Goal: Task Accomplishment & Management: Manage account settings

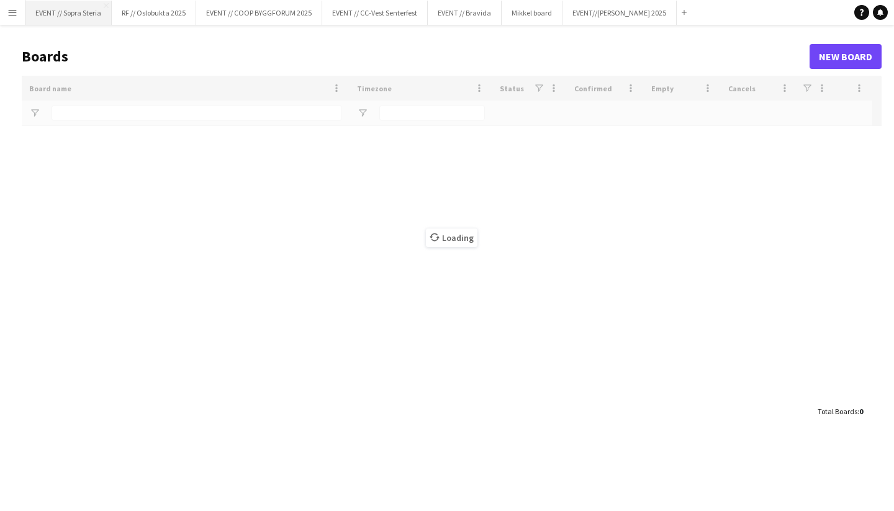
type input "*******"
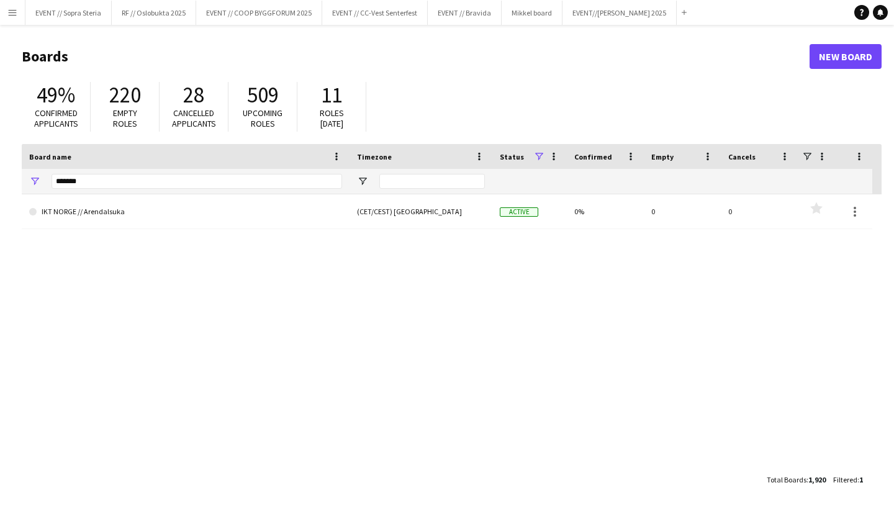
click at [21, 9] on button "Menu" at bounding box center [12, 12] width 25 height 25
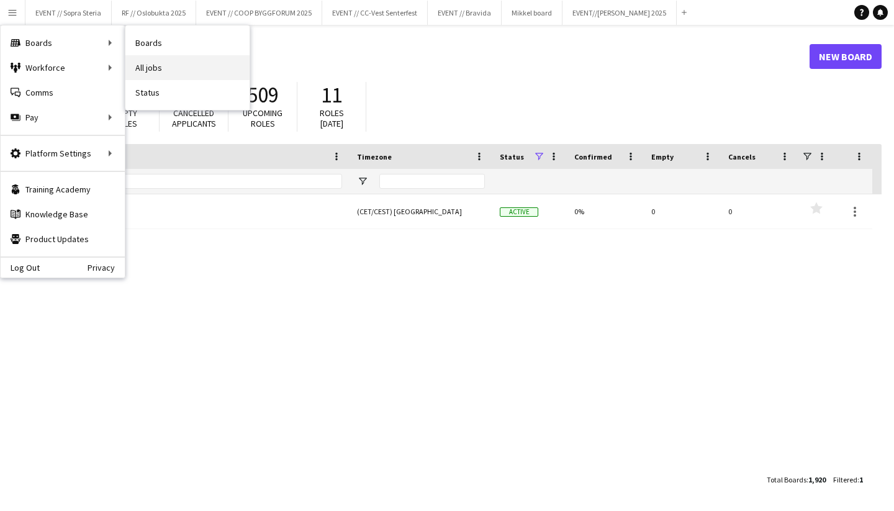
click at [147, 66] on link "All jobs" at bounding box center [187, 67] width 124 height 25
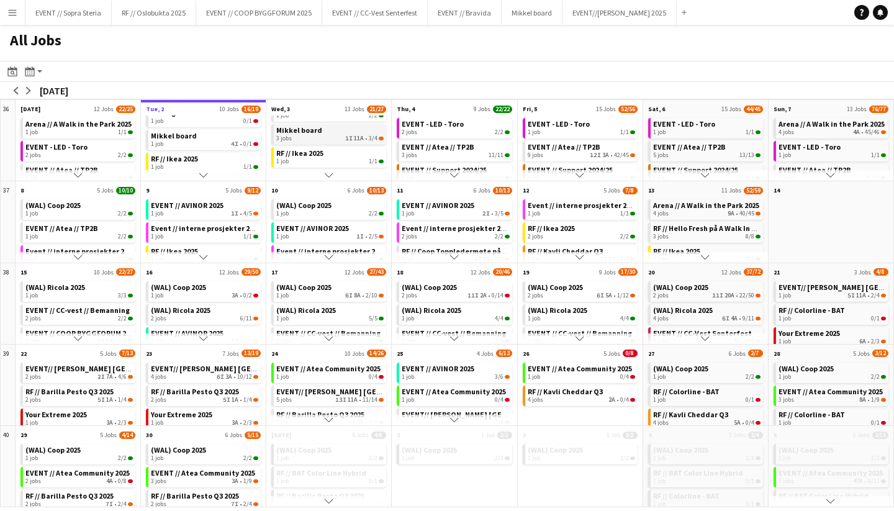
scroll to position [92, 0]
click at [314, 148] on span "Mikkel board" at bounding box center [299, 145] width 46 height 9
click at [13, 15] on app-icon "Menu" at bounding box center [12, 12] width 10 height 10
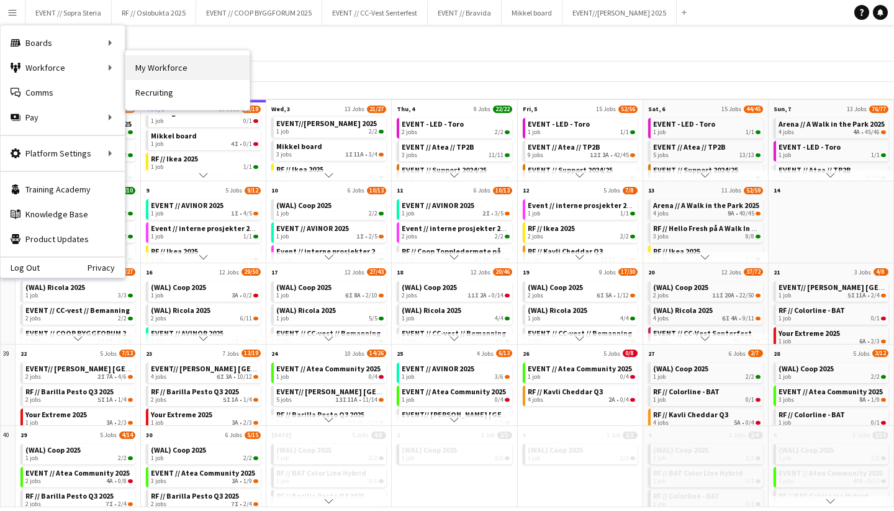
click at [164, 66] on link "My Workforce" at bounding box center [187, 67] width 124 height 25
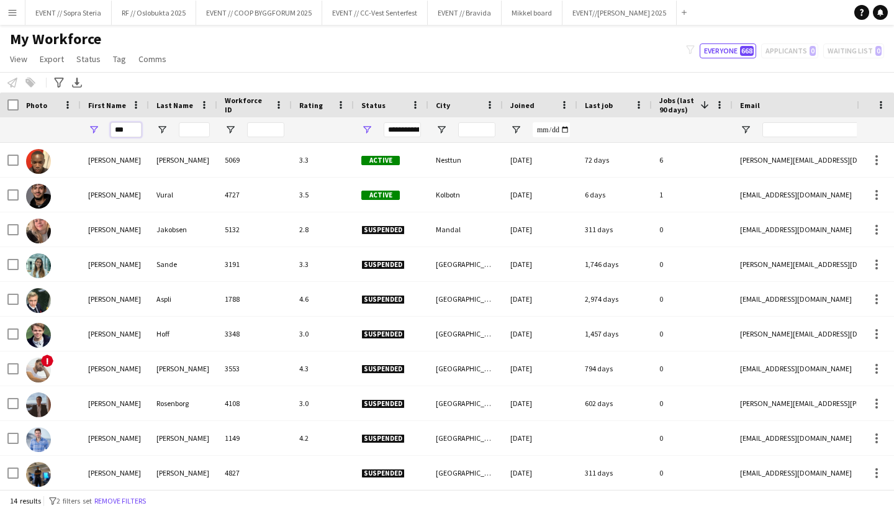
click at [117, 130] on input "***" at bounding box center [125, 129] width 31 height 15
click at [15, 23] on button "Menu" at bounding box center [12, 12] width 25 height 25
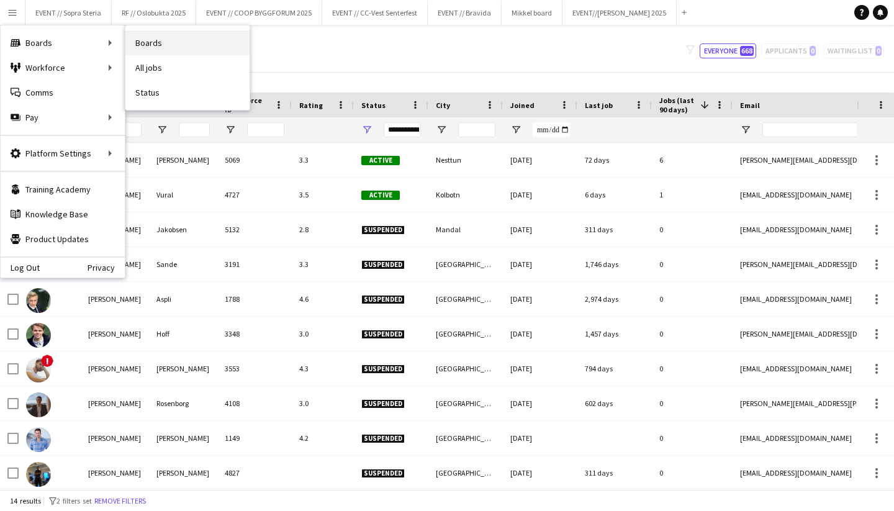
click at [165, 44] on link "Boards" at bounding box center [187, 42] width 124 height 25
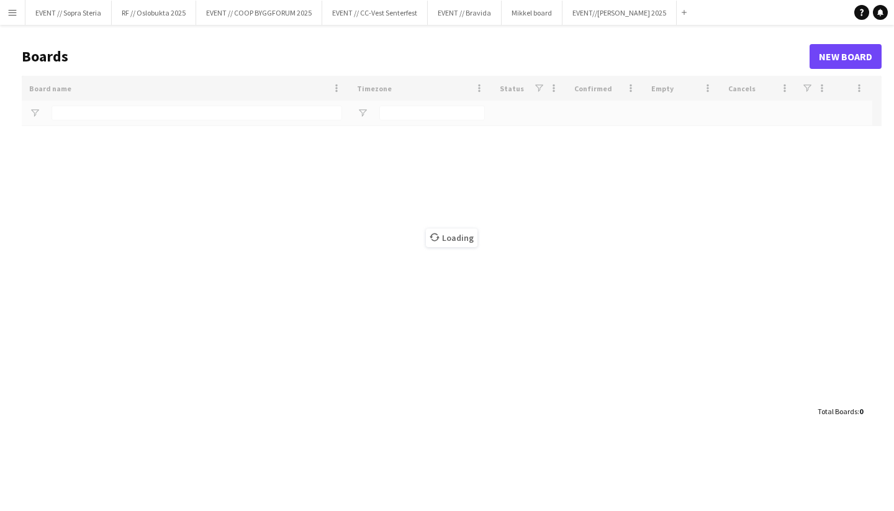
type input "*******"
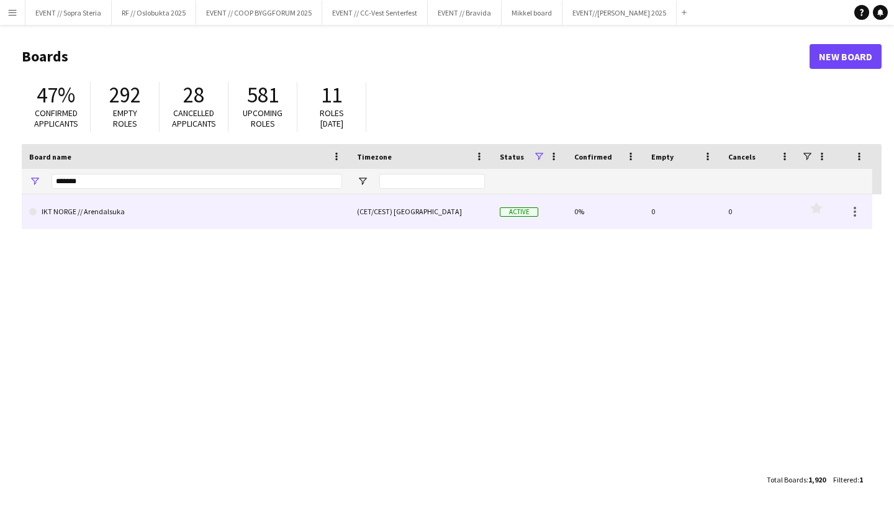
click at [99, 213] on link "IKT NORGE // Arendalsuka" at bounding box center [185, 211] width 313 height 35
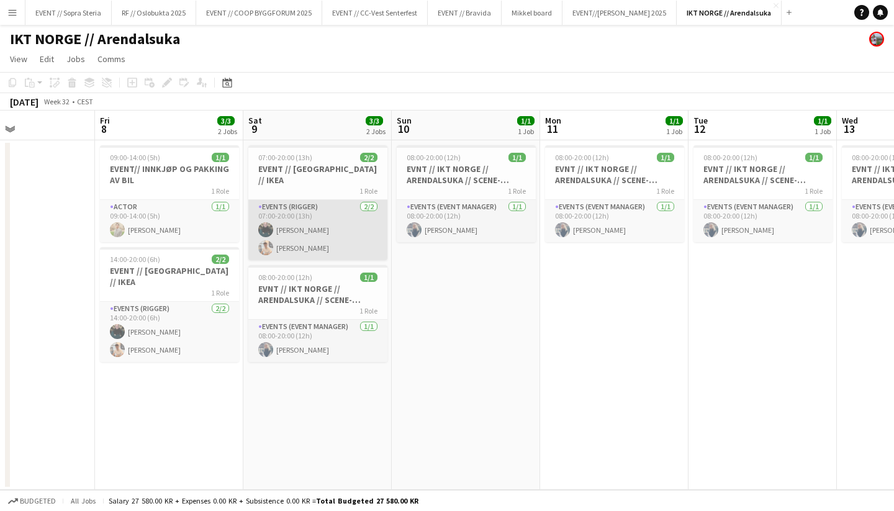
scroll to position [0, 340]
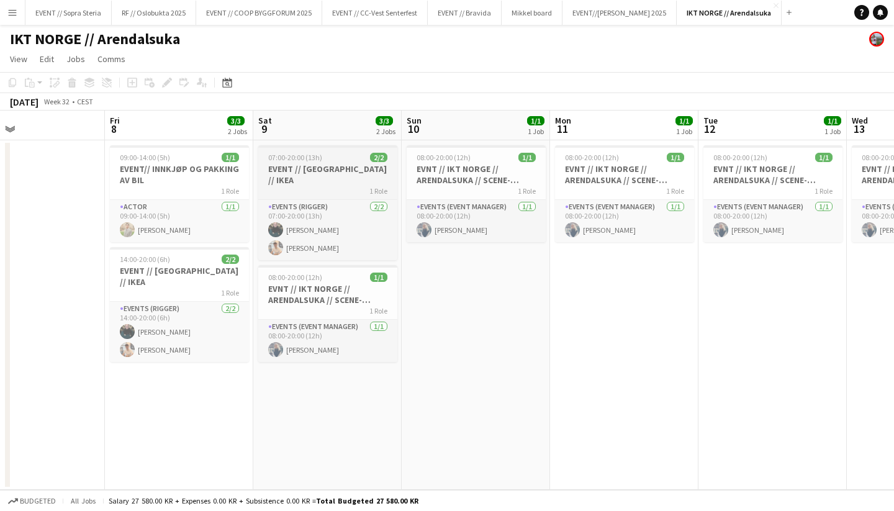
click at [285, 173] on h3 "EVENT // Arendalsuka // IKEA" at bounding box center [327, 174] width 139 height 22
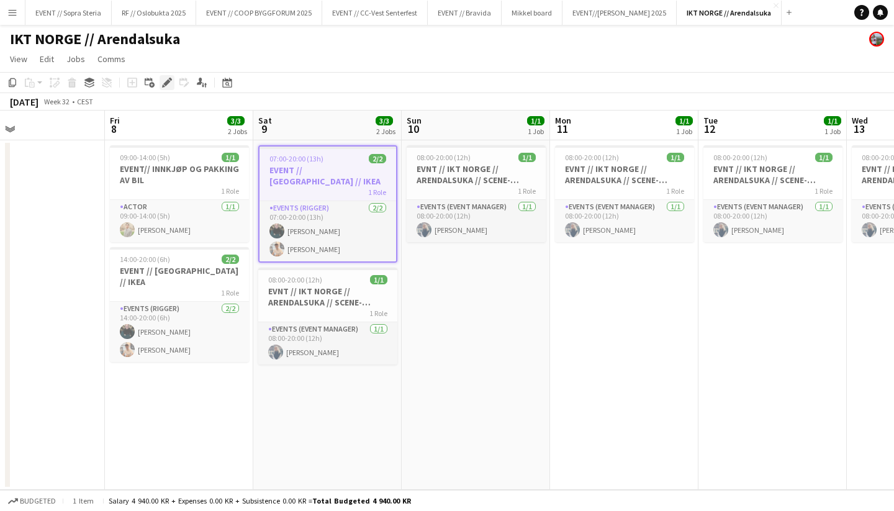
click at [161, 83] on div "Edit" at bounding box center [166, 82] width 15 height 15
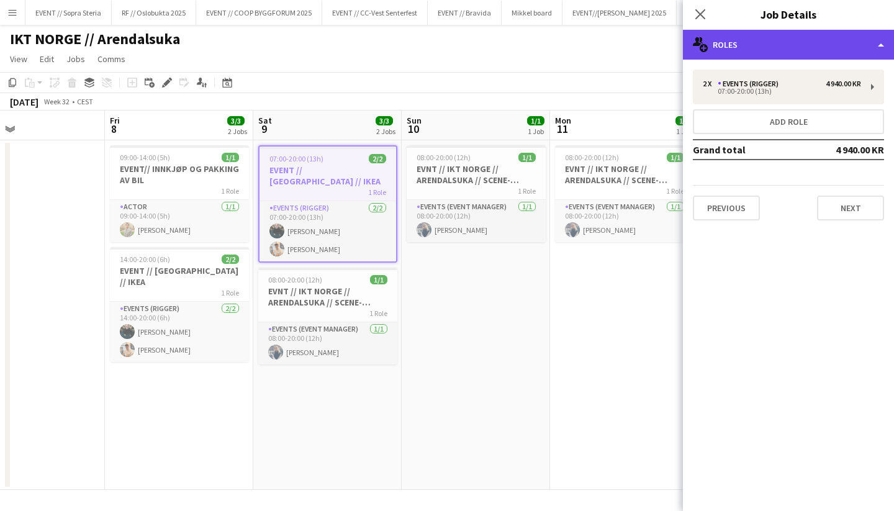
click at [749, 52] on div "multiple-users-add Roles" at bounding box center [788, 45] width 211 height 30
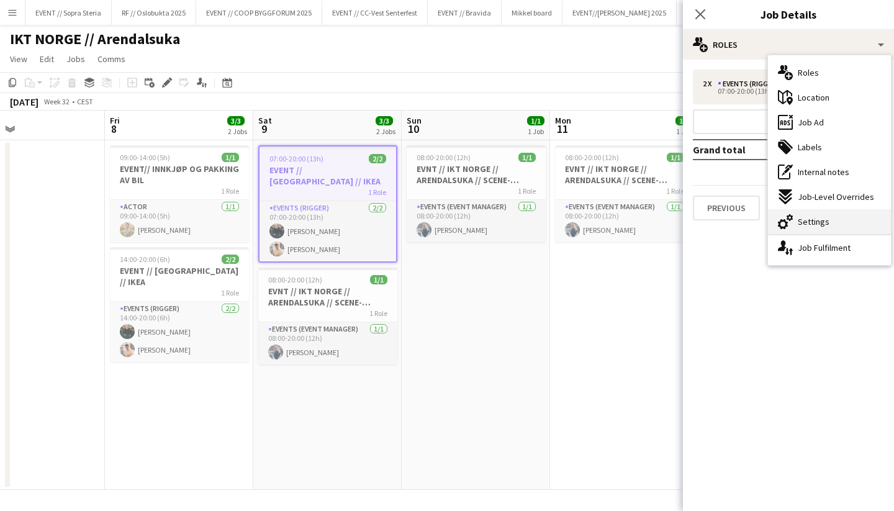
click at [801, 223] on span "Settings" at bounding box center [813, 221] width 32 height 11
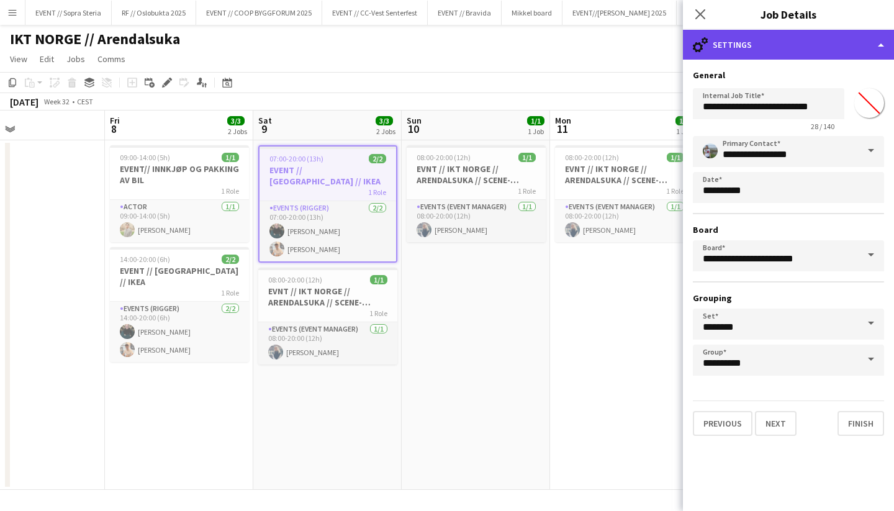
click at [743, 56] on div "cog-double-3 Settings" at bounding box center [788, 45] width 211 height 30
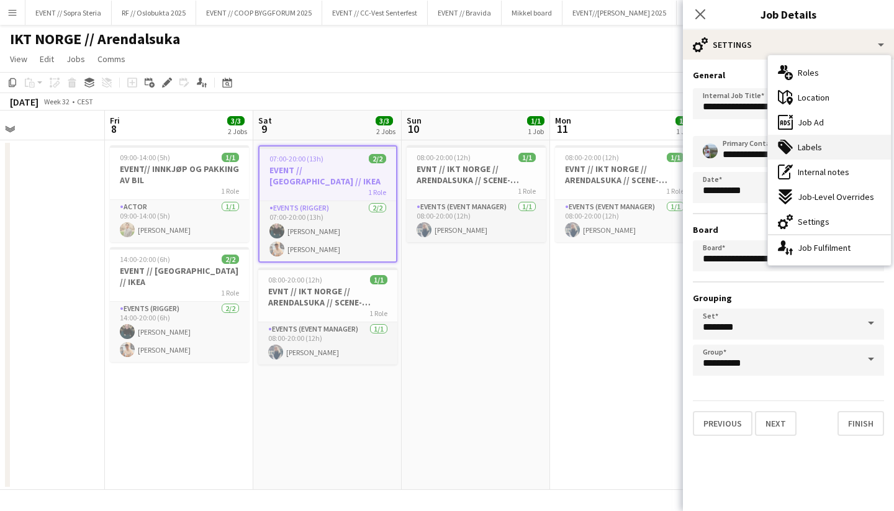
click at [802, 141] on span "Labels" at bounding box center [809, 146] width 24 height 11
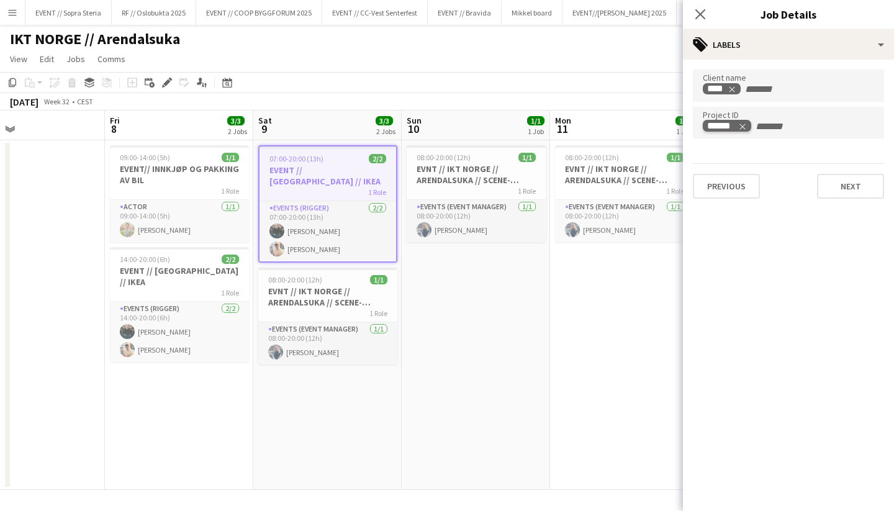
click at [745, 127] on icon "Remove tag" at bounding box center [742, 126] width 9 height 9
paste input "******"
type input "******"
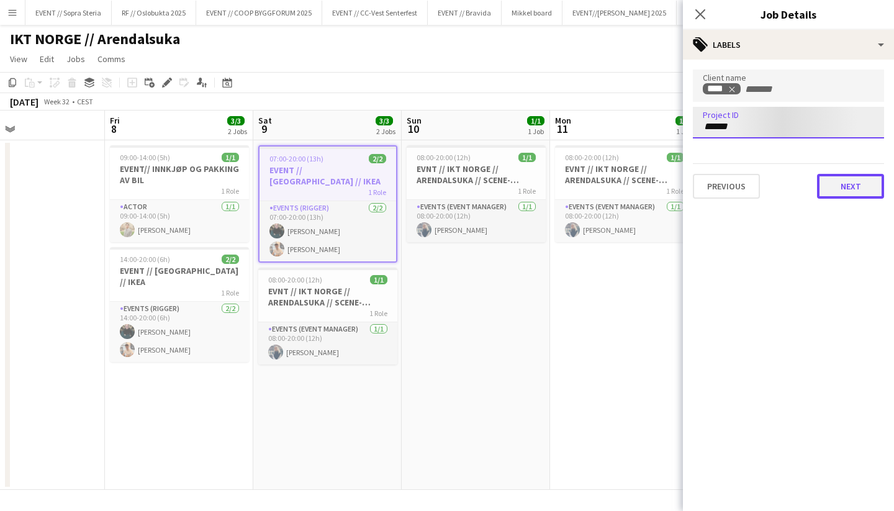
click at [843, 187] on button "Next" at bounding box center [850, 186] width 67 height 25
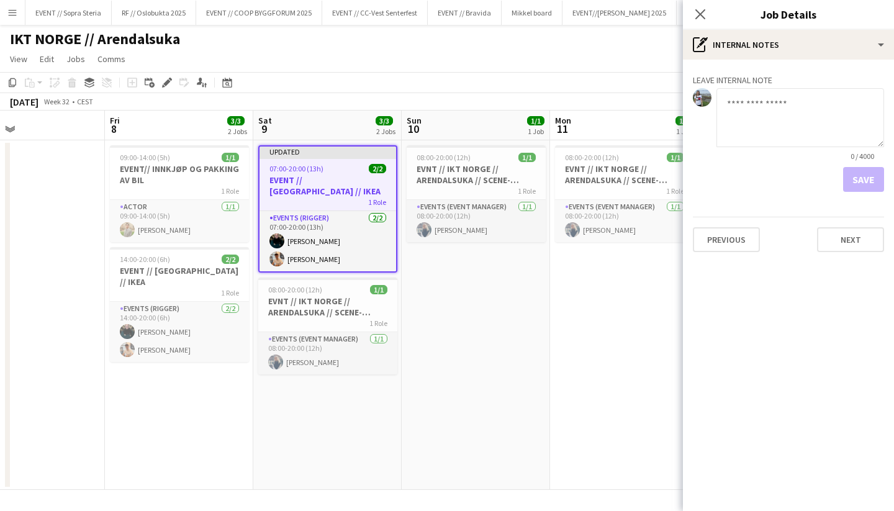
click at [320, 177] on h3 "EVENT // Arendalsuka // IKEA" at bounding box center [327, 185] width 137 height 22
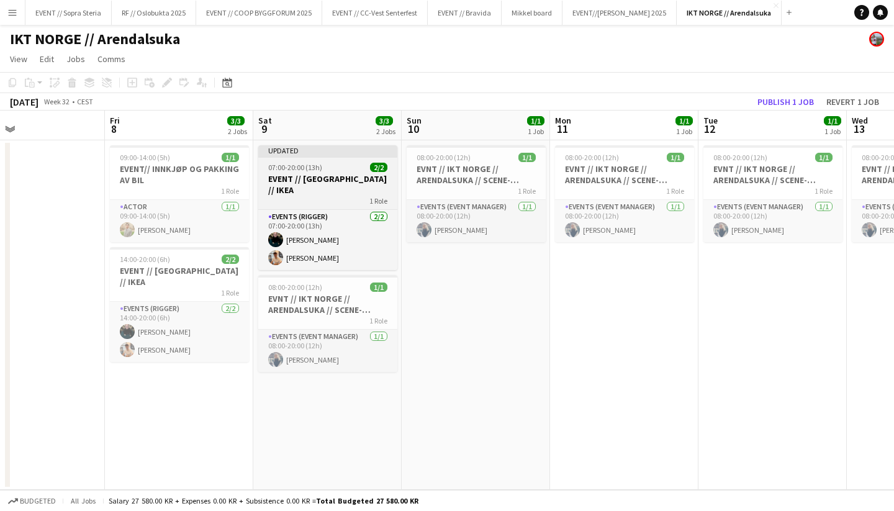
click at [321, 171] on div "07:00-20:00 (13h) 2/2" at bounding box center [327, 167] width 139 height 9
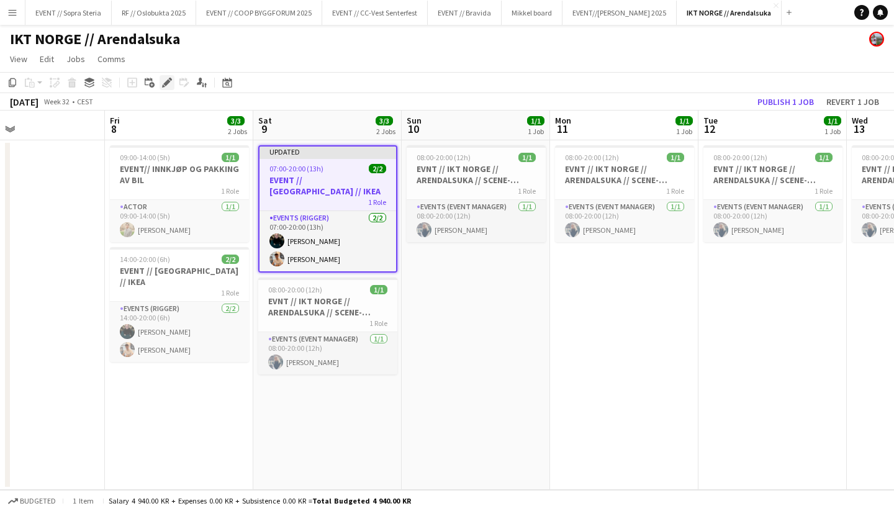
click at [164, 87] on icon at bounding box center [163, 85] width 3 height 3
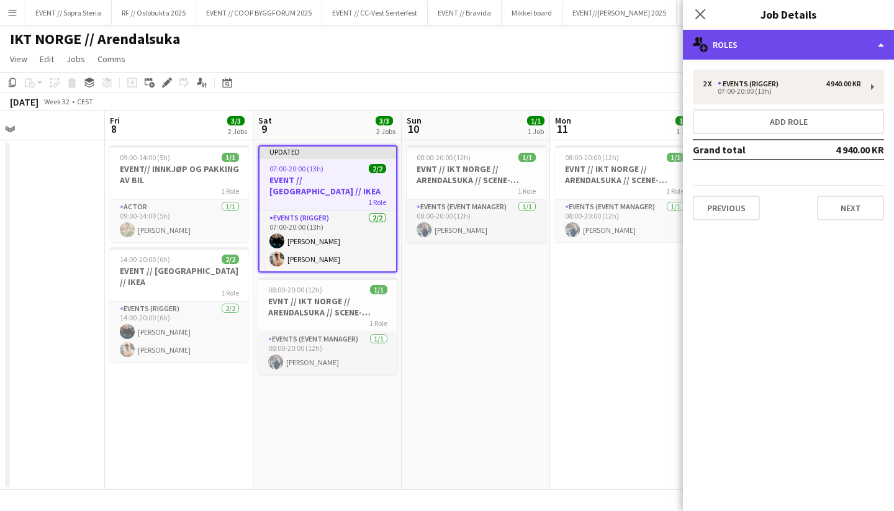
click at [766, 50] on div "multiple-users-add Roles" at bounding box center [788, 45] width 211 height 30
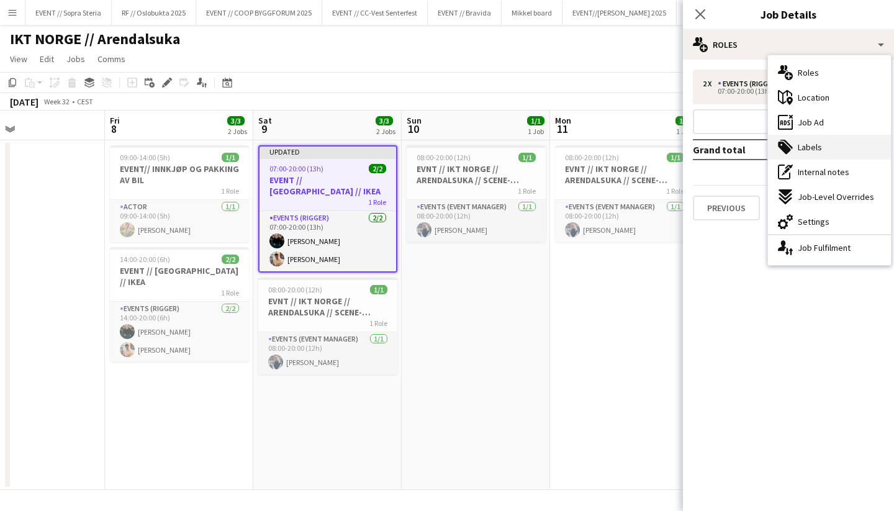
click at [800, 145] on span "Labels" at bounding box center [809, 146] width 24 height 11
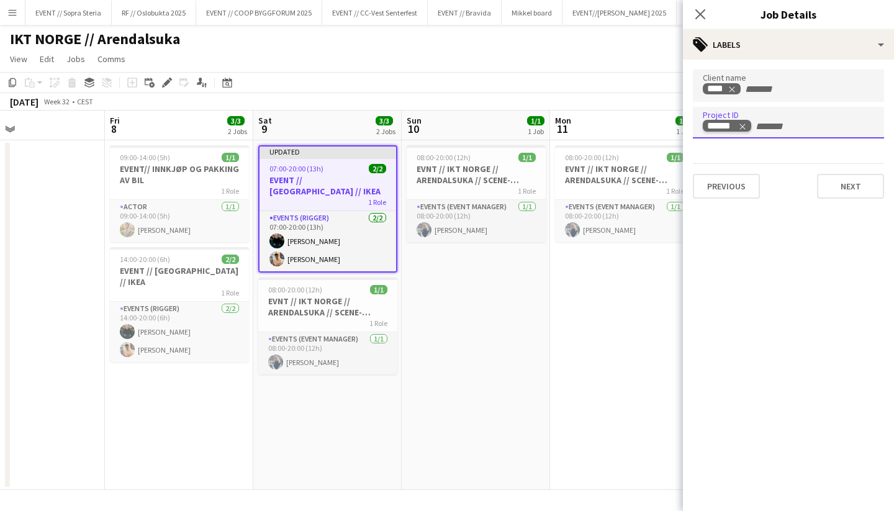
click at [740, 131] on tag-ripple at bounding box center [727, 127] width 48 height 12
click at [150, 287] on div "1 Role" at bounding box center [179, 292] width 139 height 10
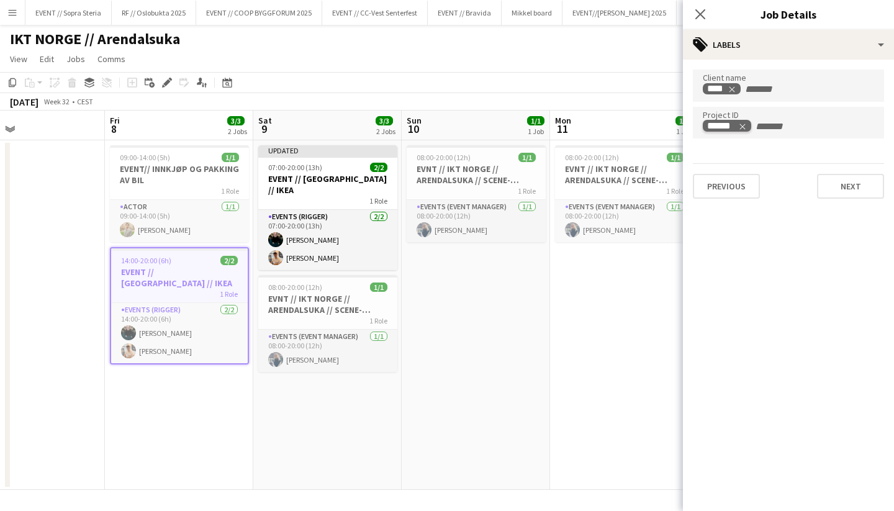
click at [742, 126] on icon "Remove tag" at bounding box center [743, 127] width 6 height 6
paste input "******"
type input "******"
click at [479, 319] on app-date-cell "08:00-20:00 (12h) 1/1 EVNT // IKT NORGE // ARENDALSUKA // SCENE-MESTER 1 Role E…" at bounding box center [476, 314] width 148 height 349
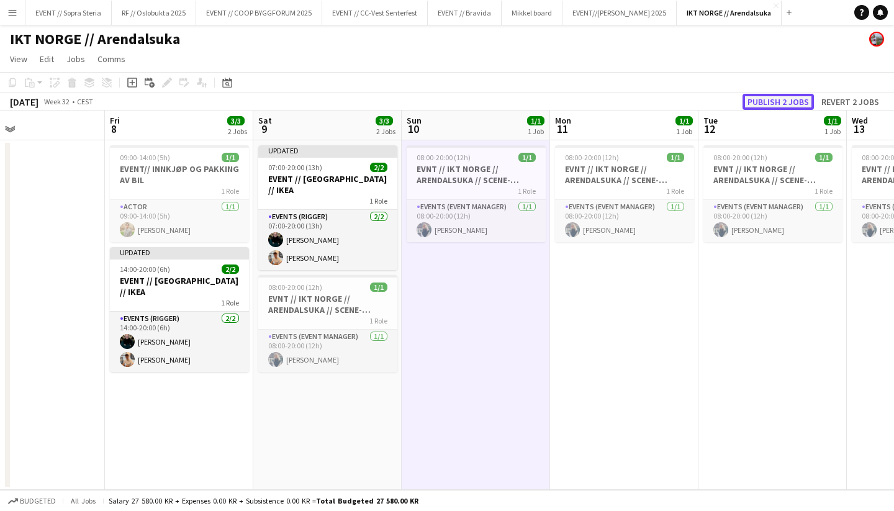
click at [775, 103] on button "Publish 2 jobs" at bounding box center [777, 102] width 71 height 16
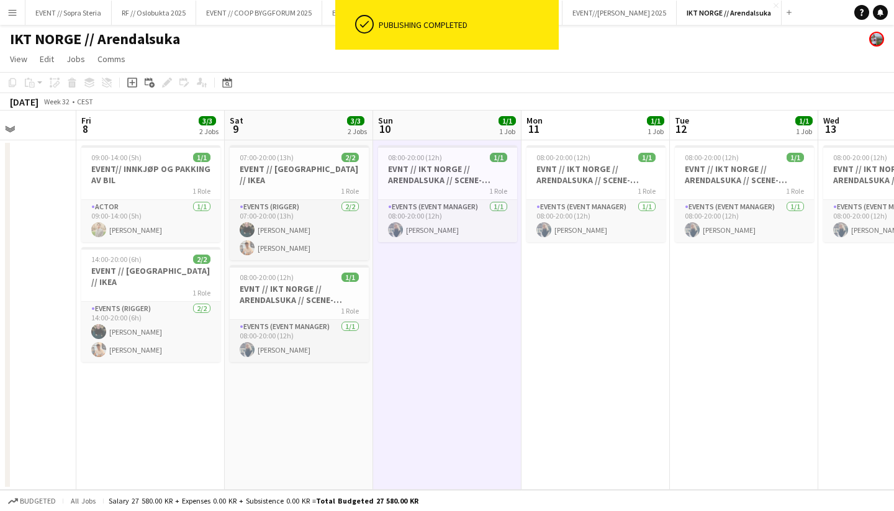
scroll to position [0, 379]
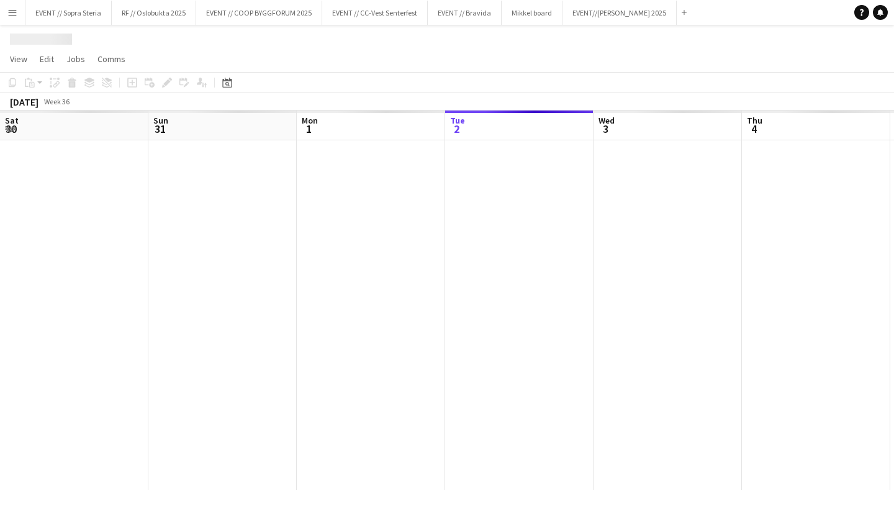
scroll to position [0, 297]
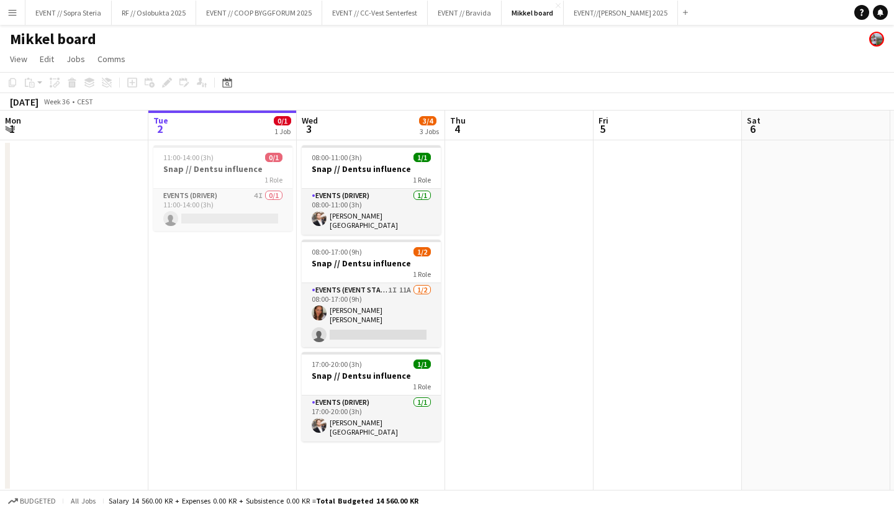
click at [17, 12] on button "Menu" at bounding box center [12, 12] width 25 height 25
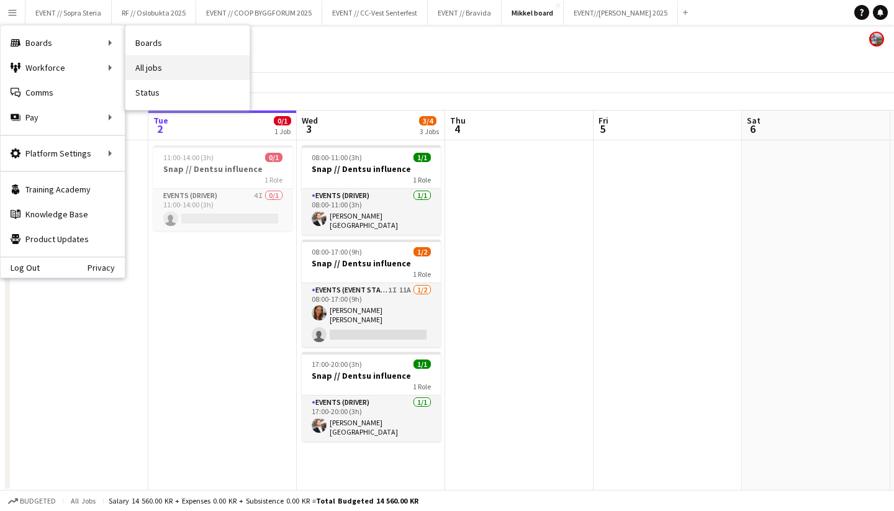
click at [143, 66] on link "All jobs" at bounding box center [187, 67] width 124 height 25
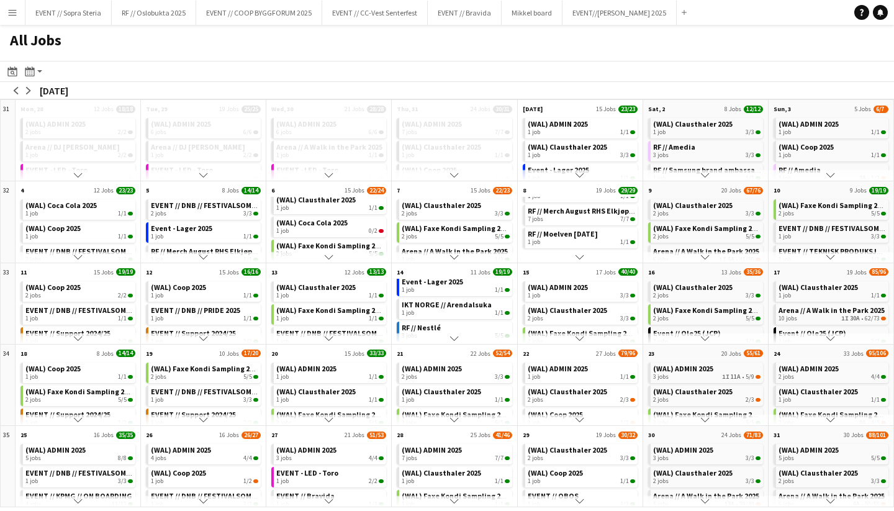
scroll to position [132, 0]
click at [33, 86] on button "arrow-right" at bounding box center [28, 90] width 12 height 12
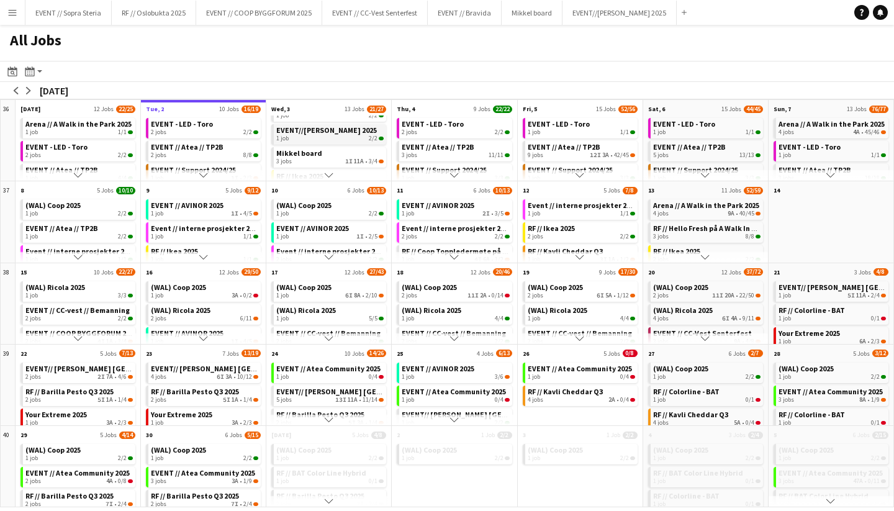
scroll to position [109, 0]
click at [318, 153] on span "RF // Ikea 2025" at bounding box center [299, 152] width 47 height 9
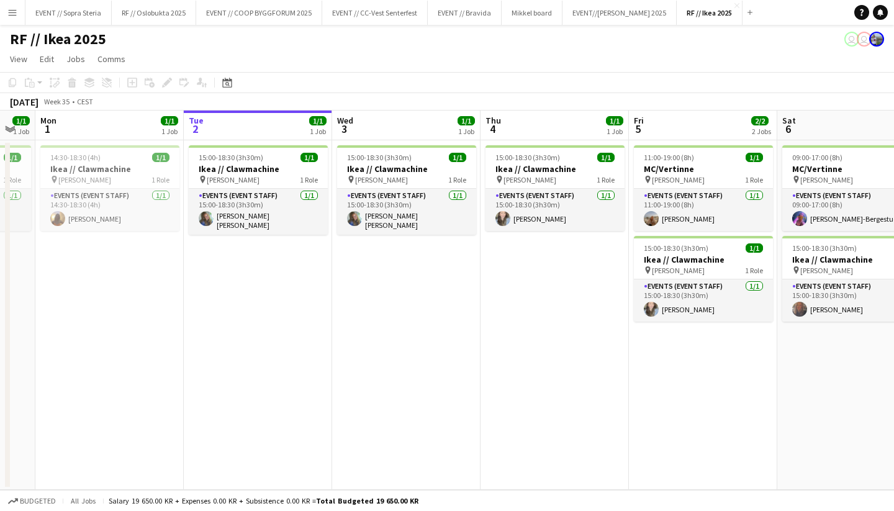
scroll to position [0, 392]
